Goal: Information Seeking & Learning: Learn about a topic

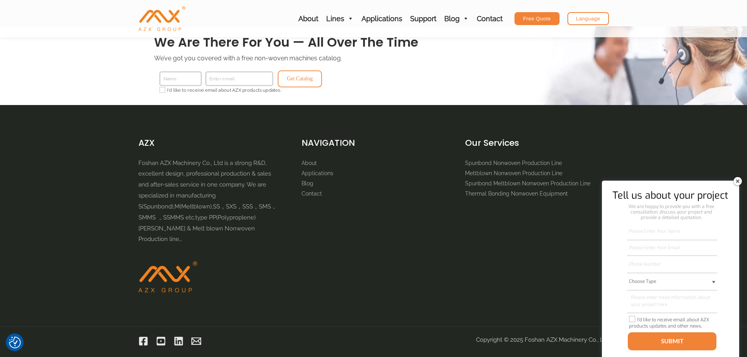
scroll to position [1504, 0]
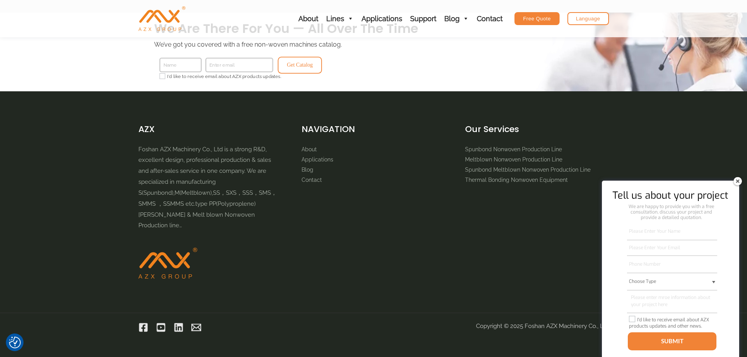
click at [737, 183] on img at bounding box center [737, 181] width 13 height 13
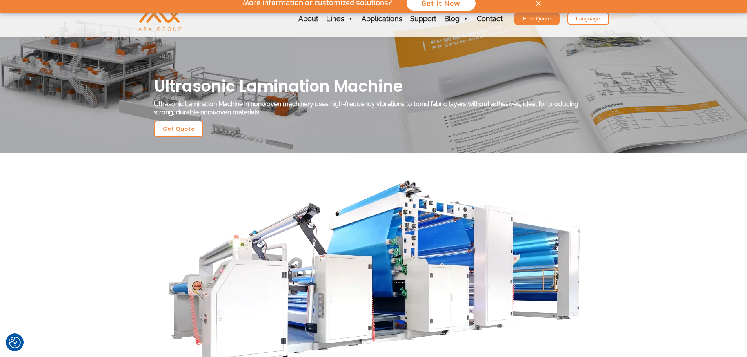
scroll to position [0, 0]
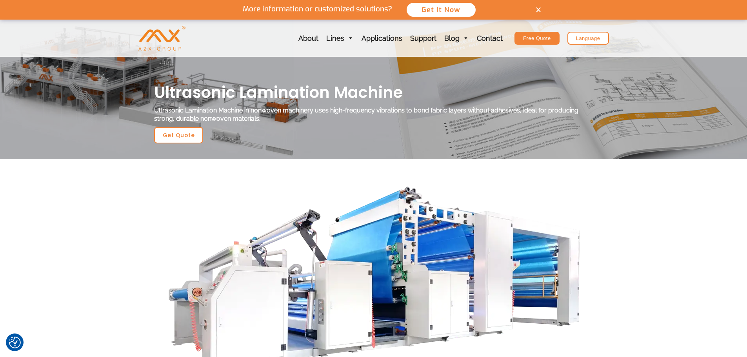
click at [167, 38] on img "AZX Nonwoven Machine" at bounding box center [161, 38] width 47 height 25
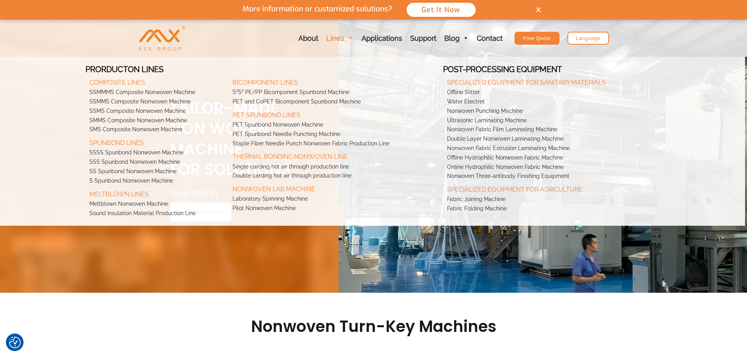
click at [345, 40] on link "Lines" at bounding box center [339, 38] width 35 height 37
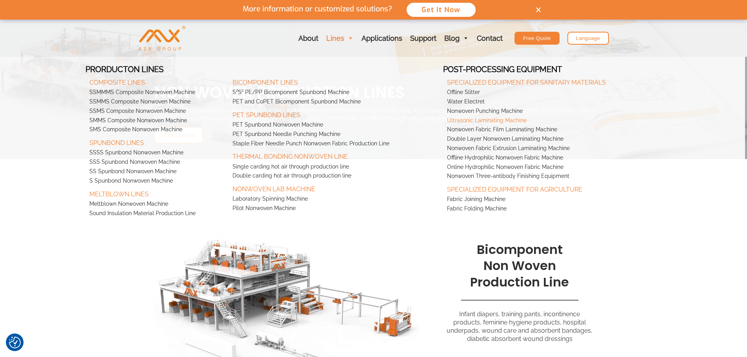
click at [469, 121] on link "Ultrasonic Laminating Machine" at bounding box center [550, 120] width 215 height 9
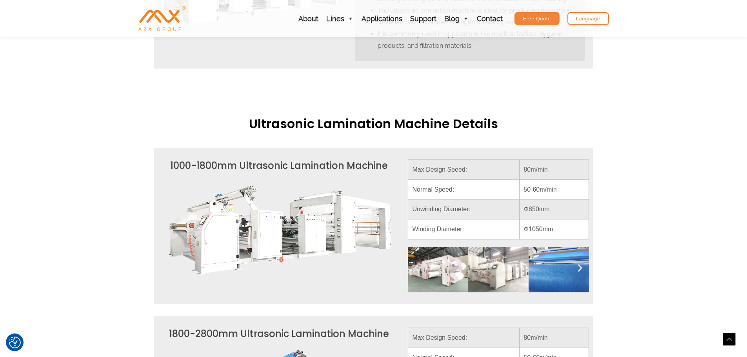
scroll to position [510, 0]
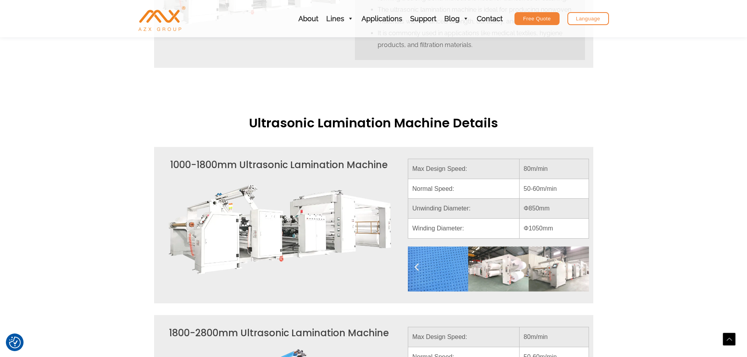
click at [34, 151] on section "Ultrasonic Lamination Machine Details 1000-1800mm ultrasonic lamination machine…" at bounding box center [373, 292] width 747 height 403
